Goal: Transaction & Acquisition: Purchase product/service

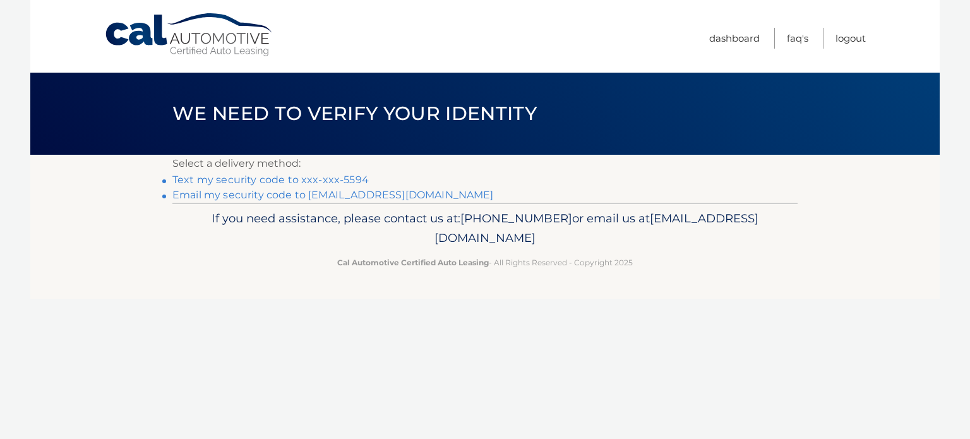
click at [344, 196] on link "Email my security code to i***@epic-zoo.com" at bounding box center [333, 195] width 322 height 12
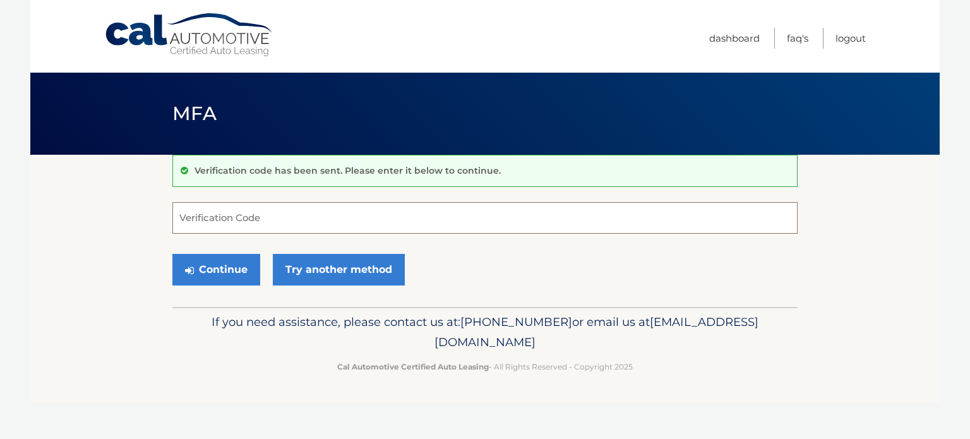
click at [207, 217] on input "Verification Code" at bounding box center [484, 218] width 625 height 32
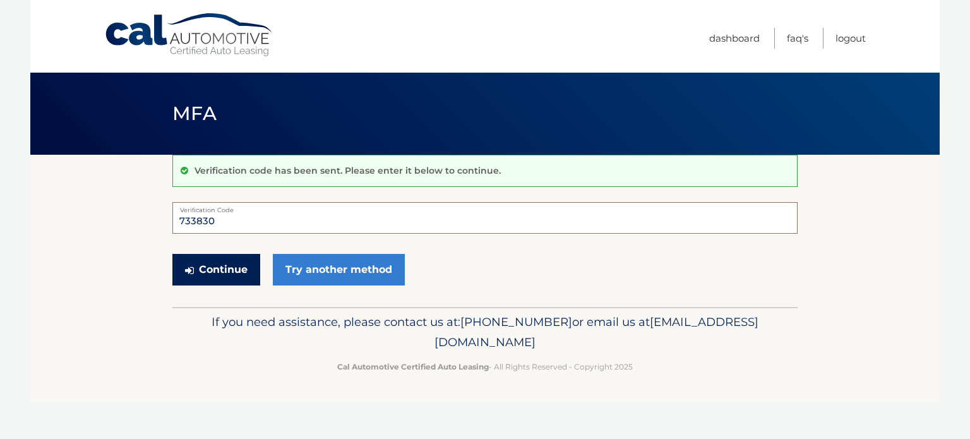
type input "733830"
click at [232, 270] on button "Continue" at bounding box center [216, 270] width 88 height 32
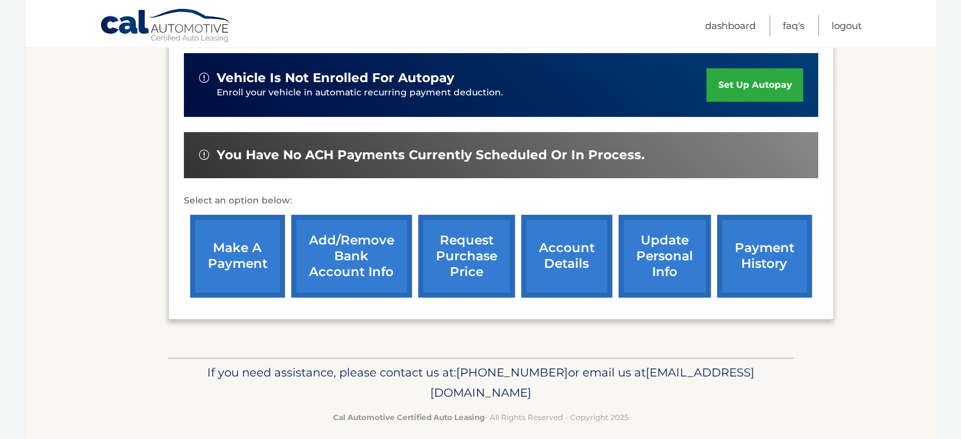
scroll to position [379, 0]
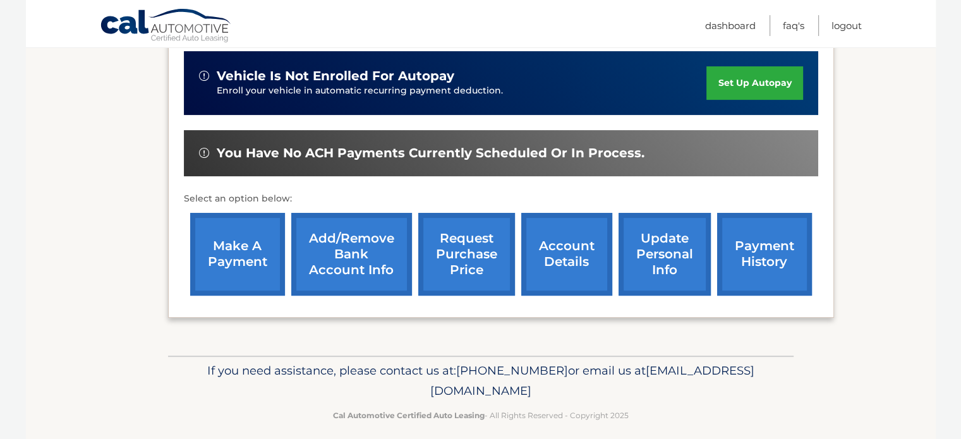
click at [243, 262] on link "make a payment" at bounding box center [237, 254] width 95 height 83
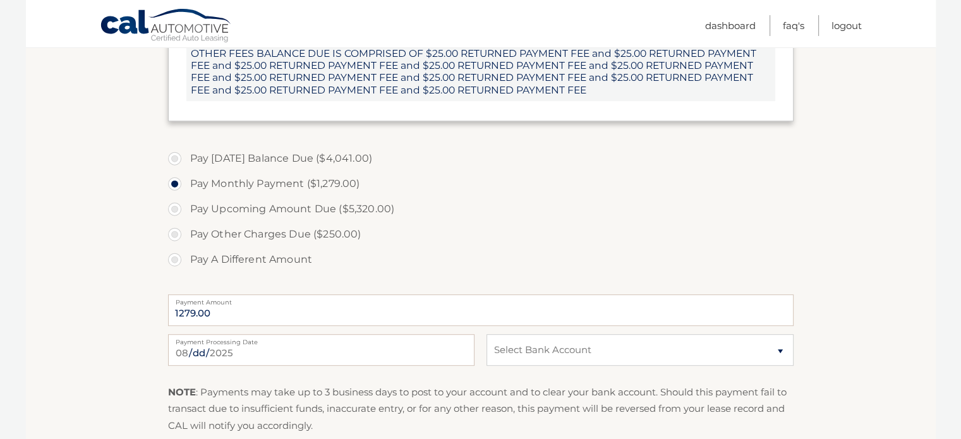
scroll to position [568, 0]
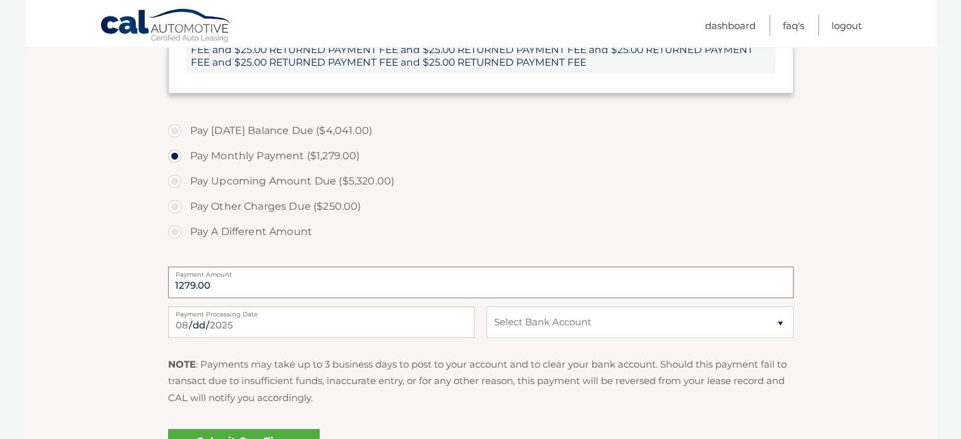
drag, startPoint x: 175, startPoint y: 285, endPoint x: 184, endPoint y: 284, distance: 8.9
click at [184, 284] on input "1279.00" at bounding box center [480, 283] width 625 height 32
drag, startPoint x: 184, startPoint y: 284, endPoint x: 169, endPoint y: 280, distance: 15.6
click at [169, 280] on input "1279.00" at bounding box center [480, 283] width 625 height 32
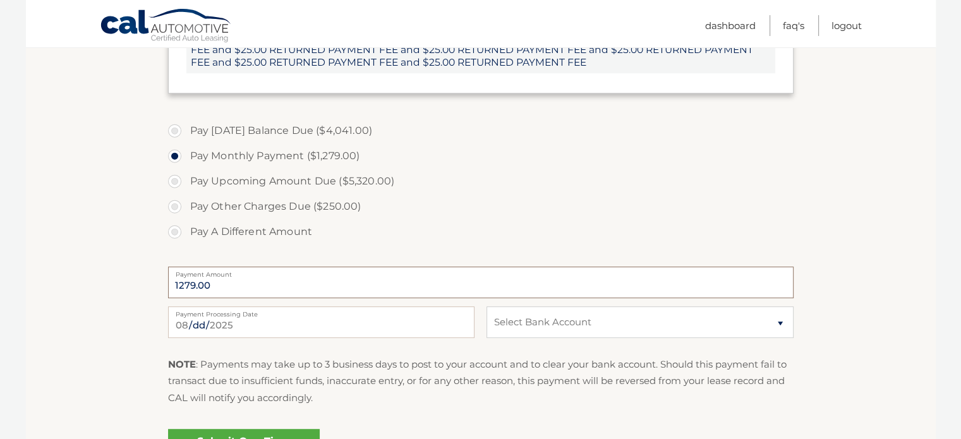
click at [184, 282] on input "1279.00" at bounding box center [480, 283] width 625 height 32
click at [239, 280] on input "1279.00" at bounding box center [480, 283] width 625 height 32
click at [243, 282] on input "1279.00" at bounding box center [480, 283] width 625 height 32
click at [172, 229] on label "Pay A Different Amount" at bounding box center [480, 231] width 625 height 25
click at [173, 229] on input "Pay A Different Amount" at bounding box center [179, 229] width 13 height 20
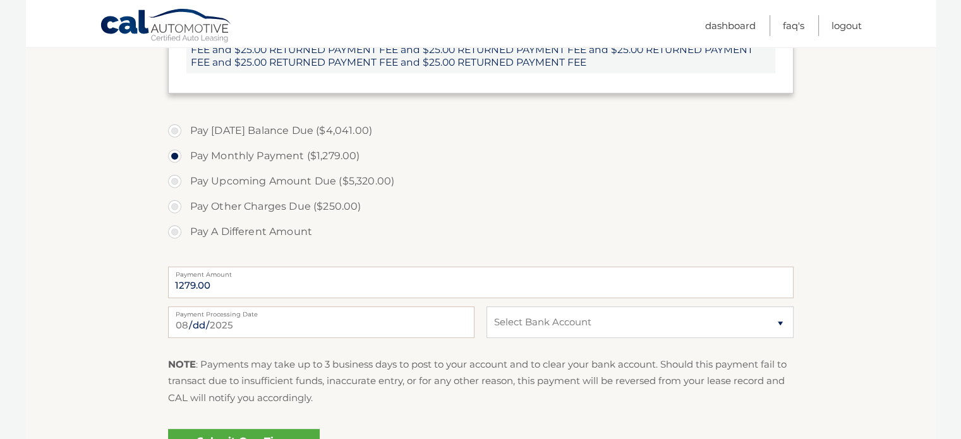
radio input "true"
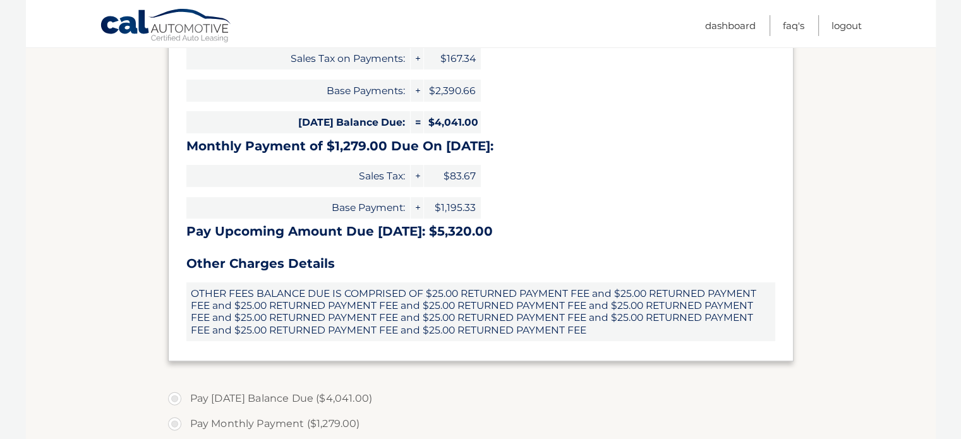
scroll to position [442, 0]
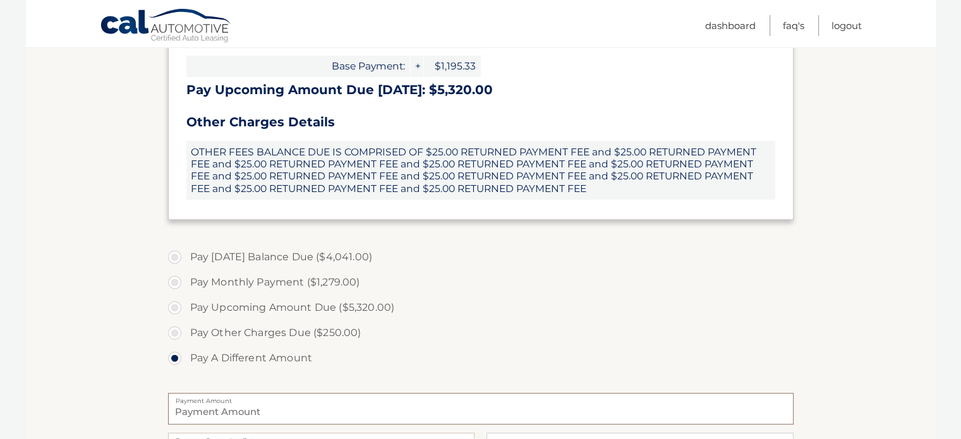
click at [200, 412] on input "Payment Amount" at bounding box center [480, 409] width 625 height 32
type input "2000"
click at [295, 368] on label "Pay A Different Amount" at bounding box center [480, 358] width 625 height 25
click at [186, 366] on input "Pay A Different Amount" at bounding box center [179, 356] width 13 height 20
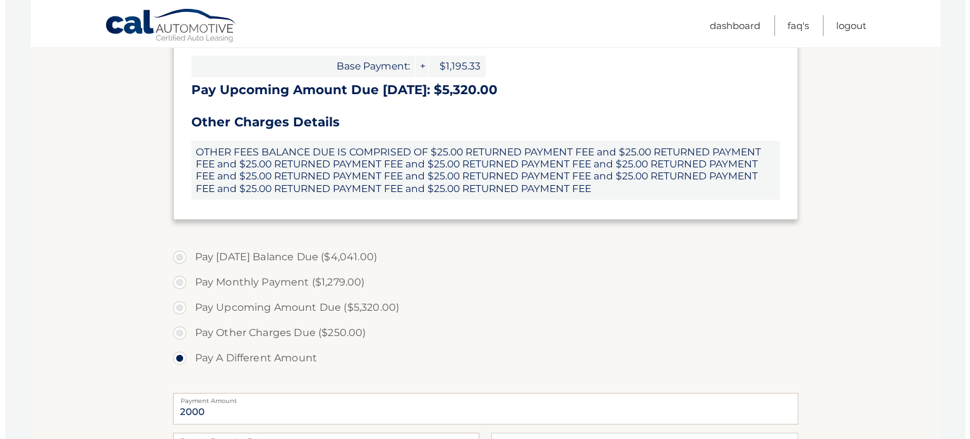
scroll to position [695, 0]
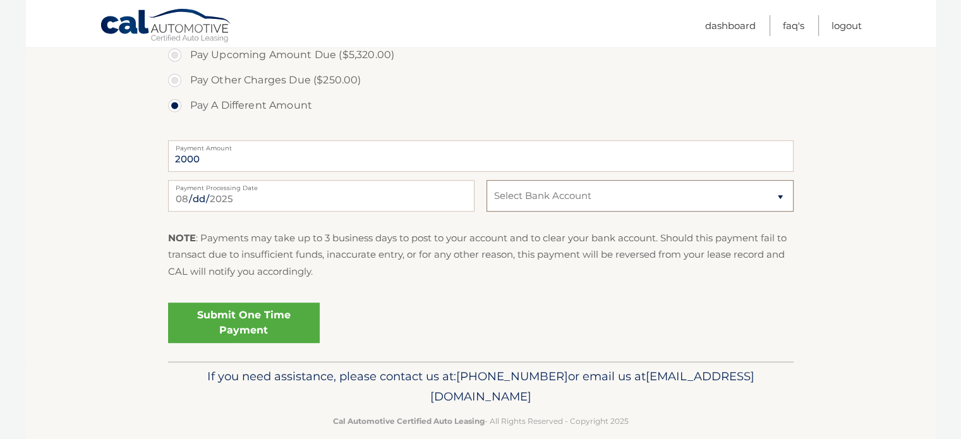
click at [536, 206] on select "Select Bank Account Checking TD BANK NA *****5112 Checking BANK OF AMERICA, N.A…" at bounding box center [639, 196] width 306 height 32
select select "M2ZhNGFlYmUtMzMwNy00YWIwLWI5MmYtNDgxNjQ5N2Q4ZjYy"
click at [486, 180] on select "Select Bank Account Checking TD BANK NA *****5112 Checking BANK OF AMERICA, N.A…" at bounding box center [639, 196] width 306 height 32
click at [248, 317] on link "Submit One Time Payment" at bounding box center [244, 323] width 152 height 40
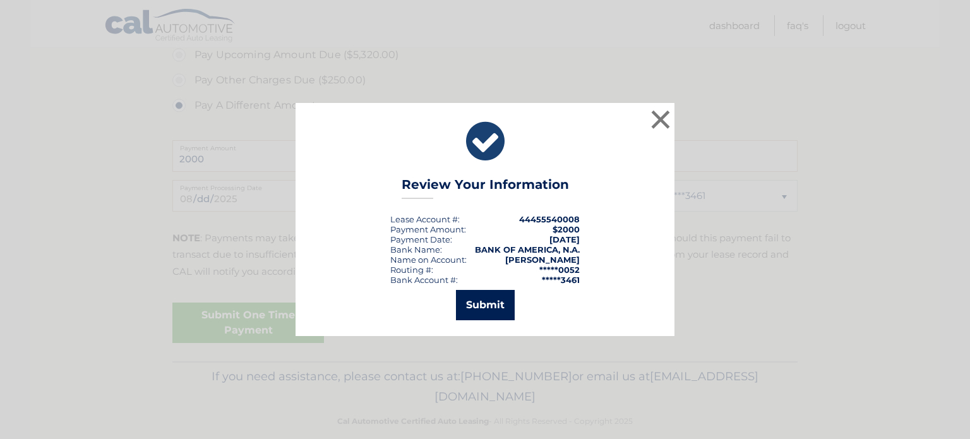
click at [489, 299] on button "Submit" at bounding box center [485, 305] width 59 height 30
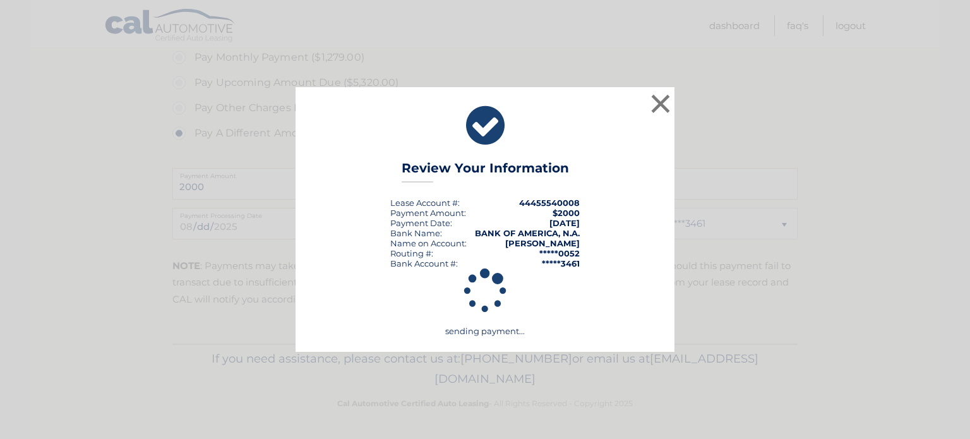
scroll to position [667, 0]
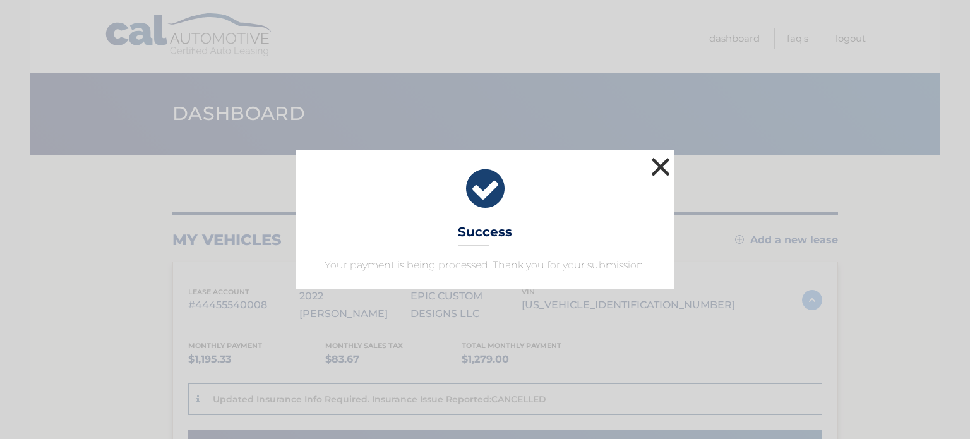
click at [657, 169] on button "×" at bounding box center [660, 166] width 25 height 25
